Goal: Task Accomplishment & Management: Manage account settings

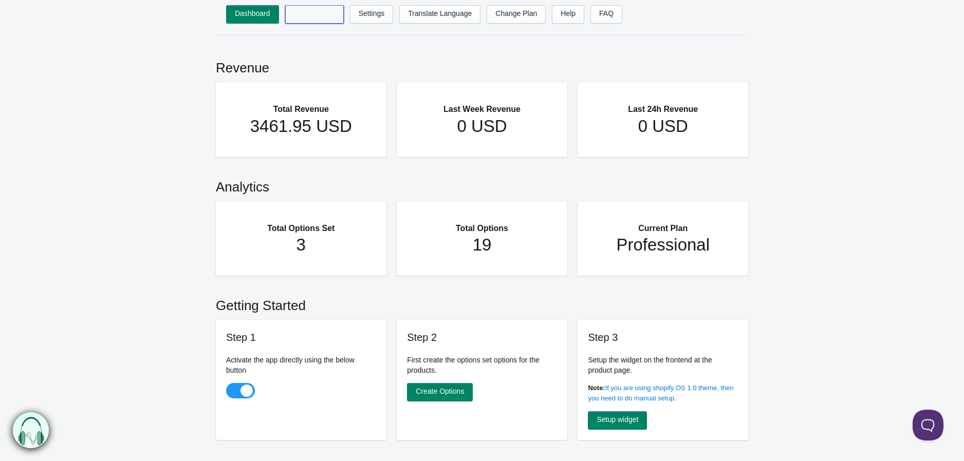
click at [319, 14] on link "Options Sets" at bounding box center [314, 14] width 59 height 18
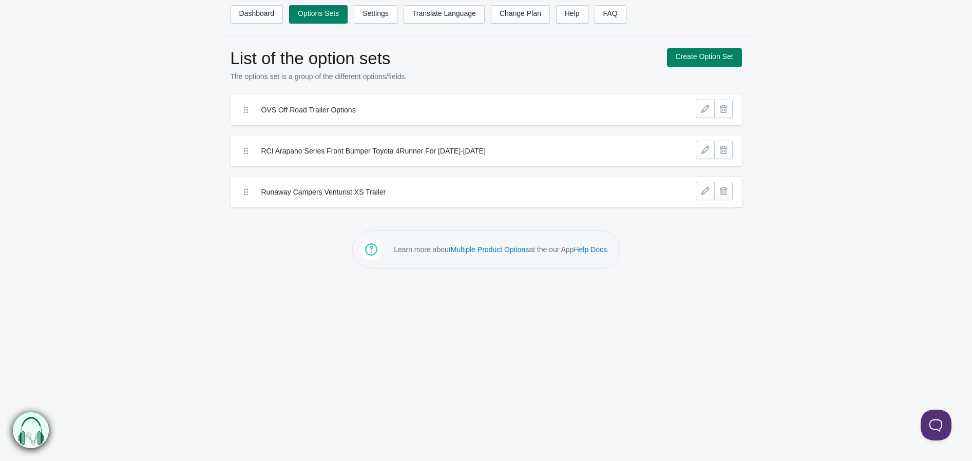
click at [378, 113] on label "OVS Off Road Trailer Options" at bounding box center [448, 110] width 375 height 10
click at [352, 112] on label "OVS Off Road Trailer Options" at bounding box center [448, 110] width 375 height 10
click at [332, 111] on label "OVS Off Road Trailer Options" at bounding box center [448, 110] width 375 height 10
click at [703, 111] on link at bounding box center [705, 109] width 18 height 18
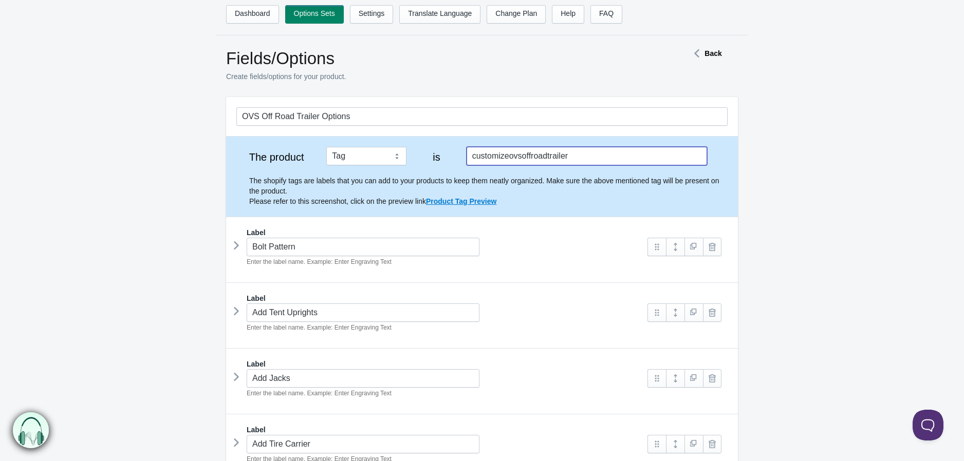
click at [533, 157] on input "customizeovsoffroadtrailer" at bounding box center [586, 156] width 240 height 18
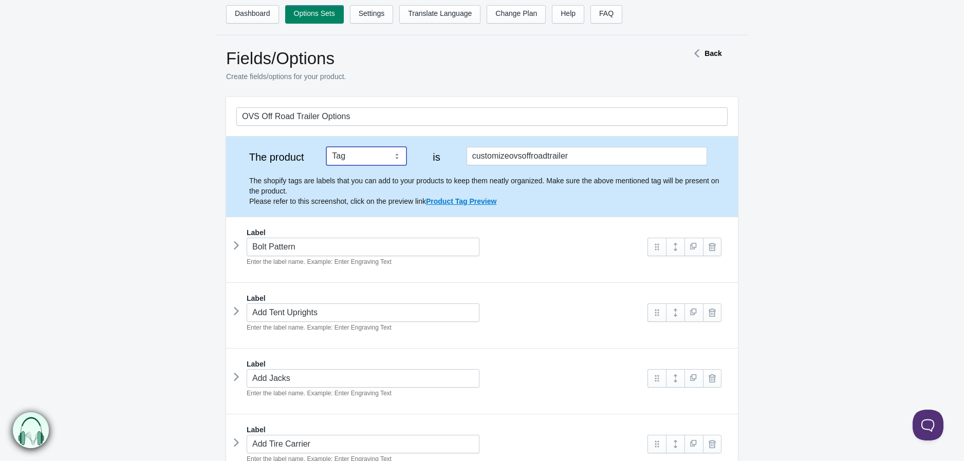
click at [401, 152] on select "Tag Vendor Type URL Handle All Products" at bounding box center [366, 156] width 80 height 18
click at [400, 151] on select "Tag Vendor Type URL Handle All Products" at bounding box center [366, 156] width 80 height 18
click at [711, 51] on strong "Back" at bounding box center [712, 53] width 17 height 8
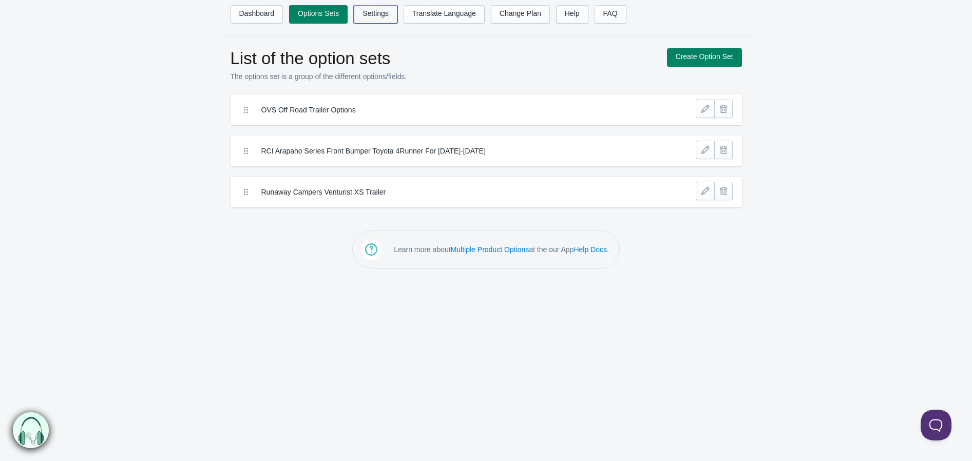
click at [388, 16] on link "Settings" at bounding box center [376, 14] width 44 height 18
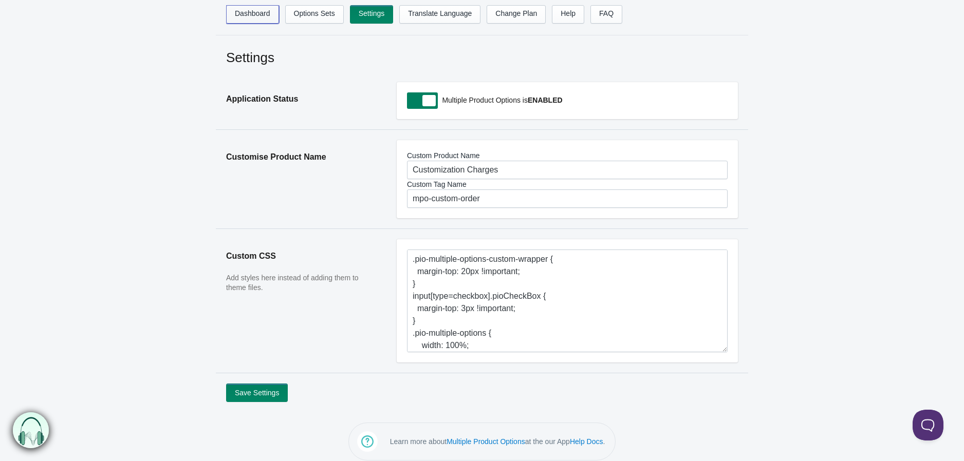
click at [248, 7] on link "Dashboard" at bounding box center [252, 14] width 53 height 18
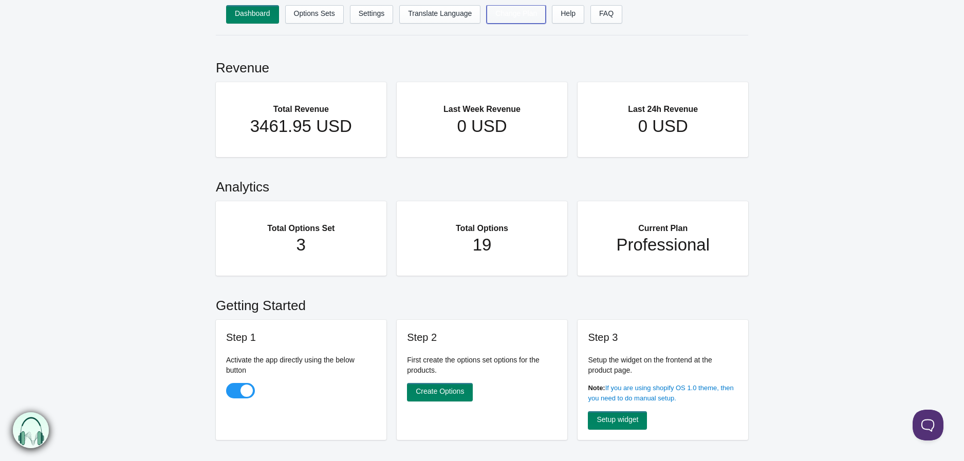
click at [525, 17] on link "Change Plan" at bounding box center [516, 14] width 59 height 18
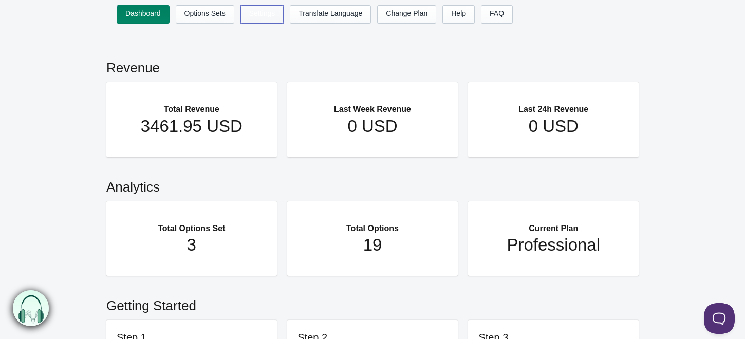
click at [261, 15] on link "Settings" at bounding box center [262, 14] width 44 height 18
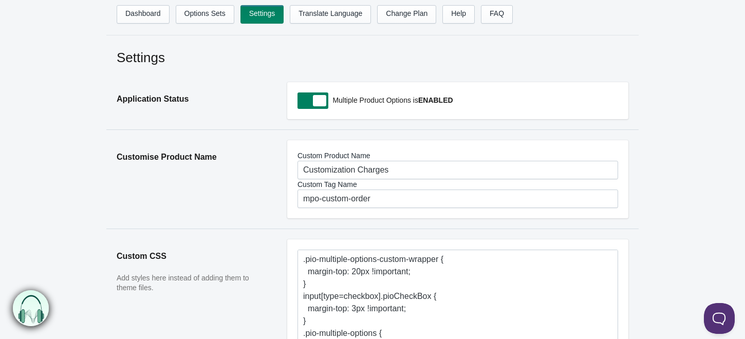
click at [313, 106] on span at bounding box center [312, 100] width 31 height 16
click at [298, 102] on input "checkbox" at bounding box center [297, 101] width 1 height 1
checkbox input "false"
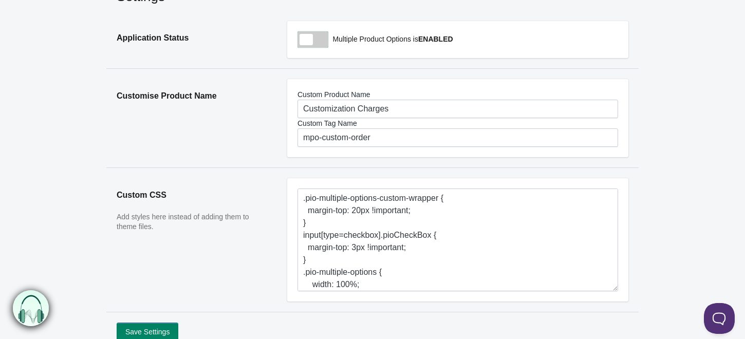
scroll to position [131, 0]
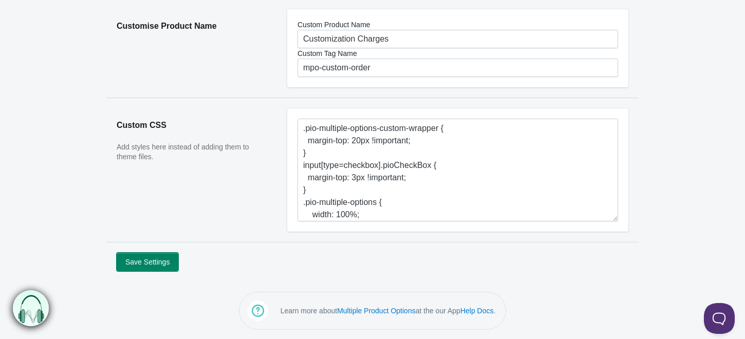
click at [158, 267] on button "Save Settings" at bounding box center [148, 262] width 62 height 18
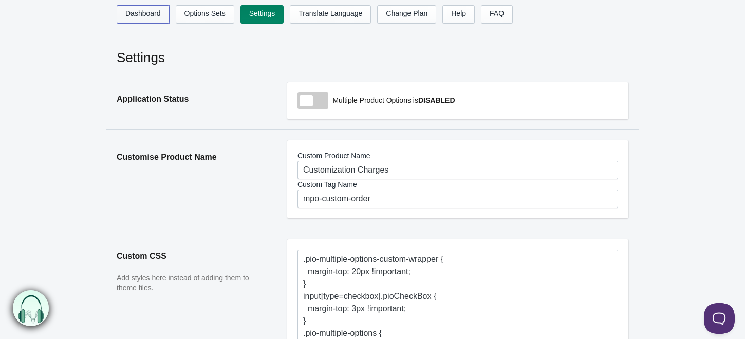
click at [146, 18] on link "Dashboard" at bounding box center [143, 14] width 53 height 18
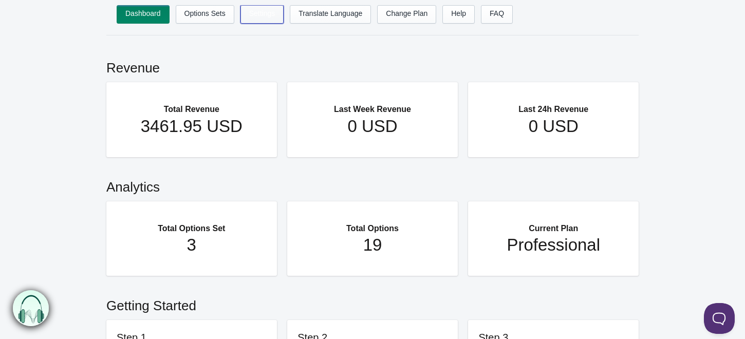
click at [266, 18] on link "Settings" at bounding box center [262, 14] width 44 height 18
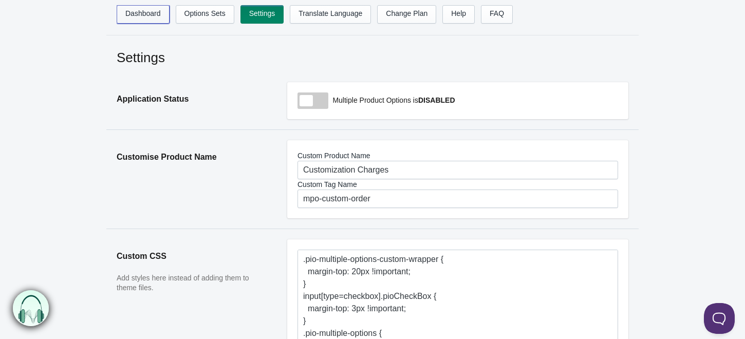
click at [153, 21] on link "Dashboard" at bounding box center [143, 14] width 53 height 18
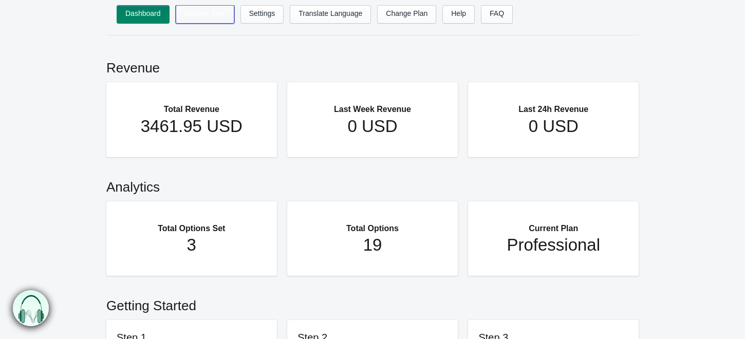
click at [214, 9] on link "Options Sets" at bounding box center [205, 14] width 59 height 18
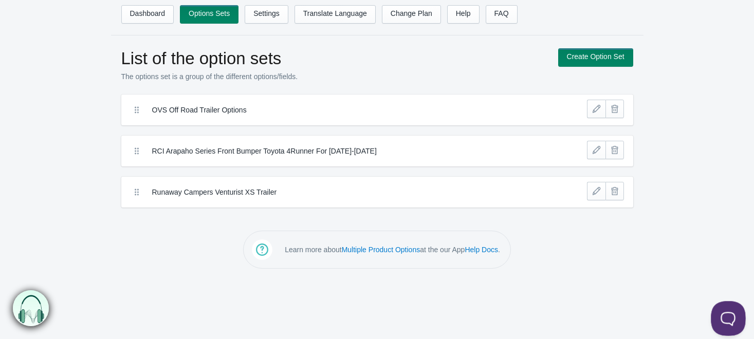
click at [730, 317] on button at bounding box center [725, 316] width 31 height 31
